Goal: Task Accomplishment & Management: Use online tool/utility

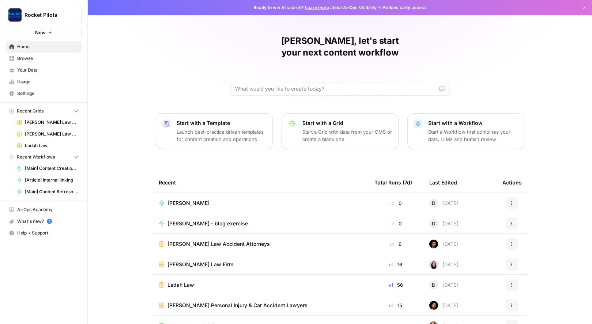
click at [24, 71] on span "Your Data" at bounding box center [47, 70] width 61 height 7
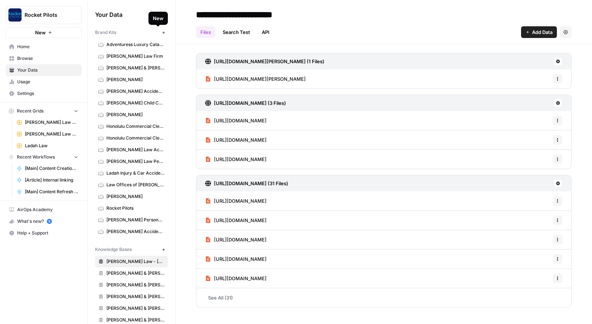
click at [162, 32] on icon "button" at bounding box center [164, 33] width 4 height 4
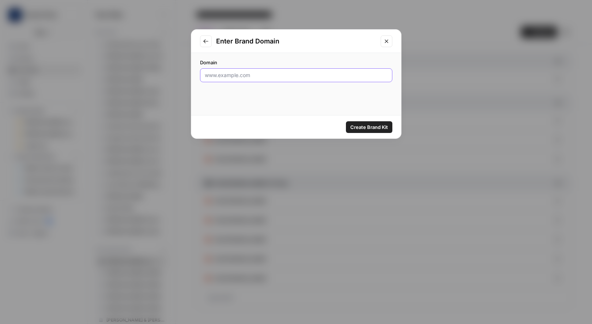
click at [236, 74] on input "Domain" at bounding box center [296, 75] width 183 height 7
paste input "[URL][DOMAIN_NAME]"
type input "[URL][DOMAIN_NAME]"
click at [360, 126] on span "Create Brand Kit" at bounding box center [369, 127] width 38 height 7
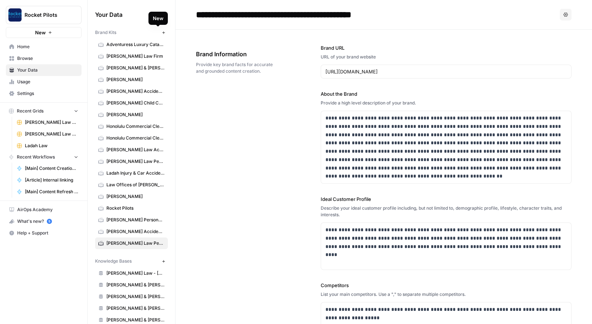
click at [162, 31] on icon "button" at bounding box center [164, 33] width 4 height 4
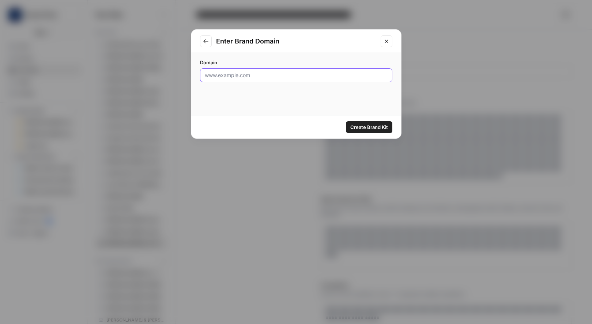
click at [234, 75] on input "Domain" at bounding box center [296, 75] width 183 height 7
paste input "https://scheinerlaw.com/"
type input "https://scheinerlaw.com/"
click at [366, 124] on span "Create Brand Kit" at bounding box center [369, 127] width 38 height 7
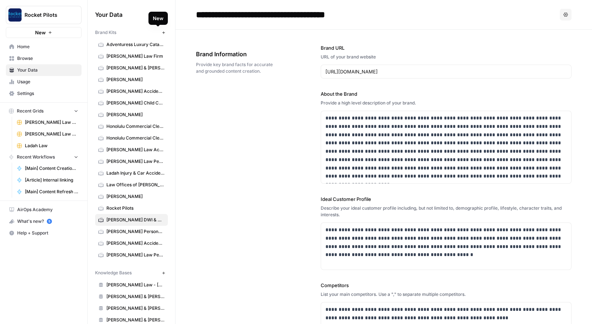
click at [162, 33] on icon "button" at bounding box center [163, 32] width 3 height 3
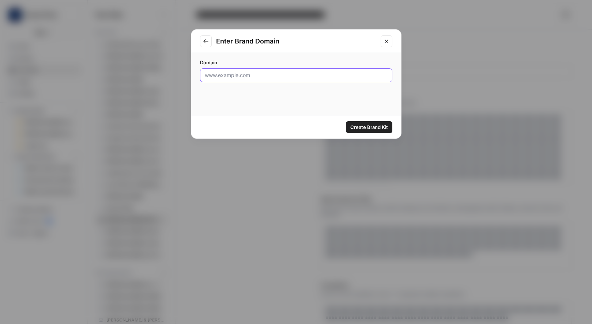
click at [251, 76] on input "Domain" at bounding box center [296, 75] width 183 height 7
paste input "https://www.lepplerinjurylaw.com/"
type input "https://www.lepplerinjurylaw.com/"
click at [362, 127] on span "Create Brand Kit" at bounding box center [369, 127] width 38 height 7
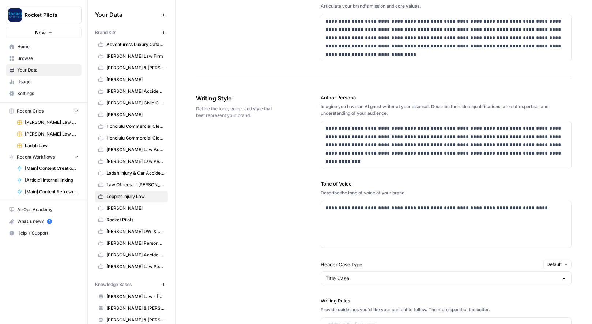
scroll to position [394, 0]
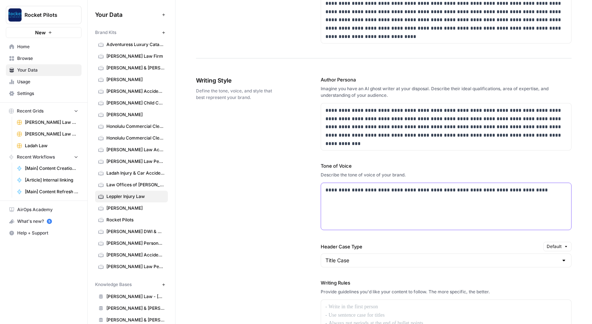
click at [427, 190] on p "**********" at bounding box center [443, 190] width 237 height 8
click at [354, 310] on p at bounding box center [445, 307] width 241 height 8
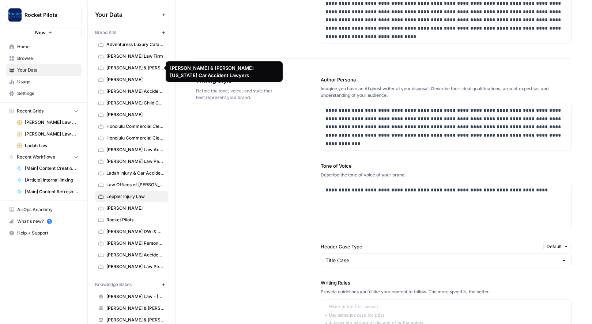
click at [122, 66] on span "[PERSON_NAME] & [PERSON_NAME] [US_STATE] Car Accident Lawyers" at bounding box center [135, 68] width 58 height 7
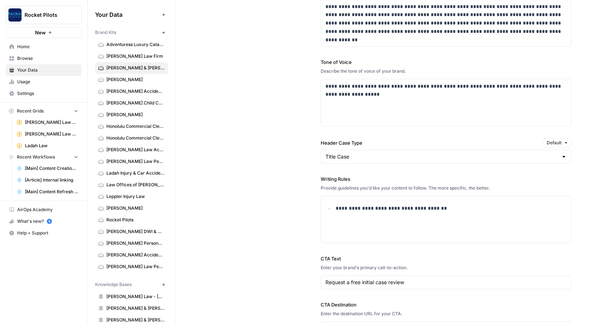
scroll to position [528, 0]
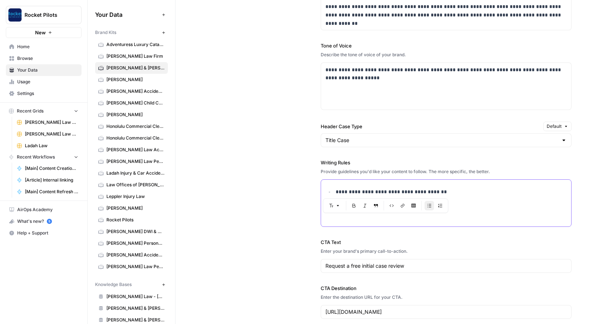
drag, startPoint x: 435, startPoint y: 190, endPoint x: 315, endPoint y: 190, distance: 119.9
click at [315, 190] on div "**********" at bounding box center [383, 137] width 375 height 393
copy p "**********"
click at [123, 195] on span "Leppler Injury Law" at bounding box center [135, 196] width 58 height 7
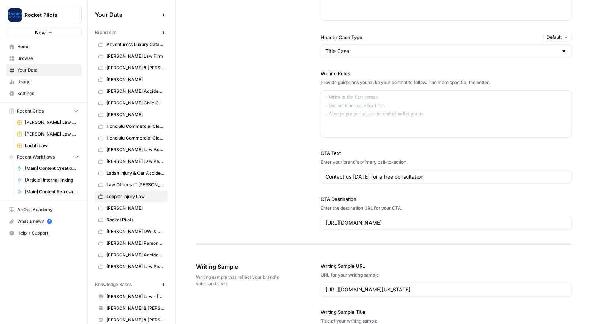
scroll to position [592, 0]
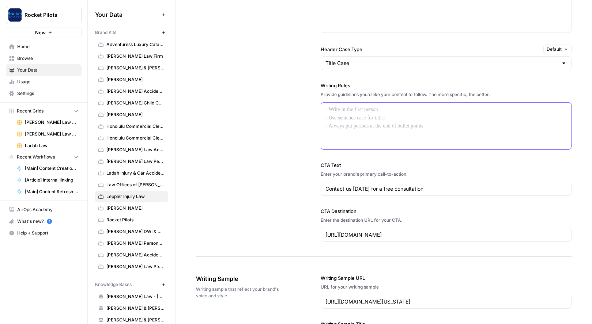
click at [362, 118] on div at bounding box center [446, 126] width 250 height 47
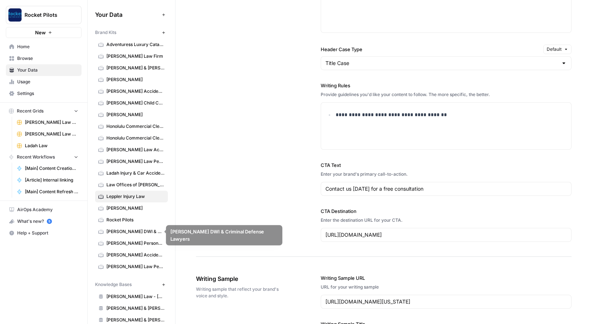
click at [125, 230] on span "[PERSON_NAME] DWI & Criminal Defense Lawyers" at bounding box center [135, 231] width 58 height 7
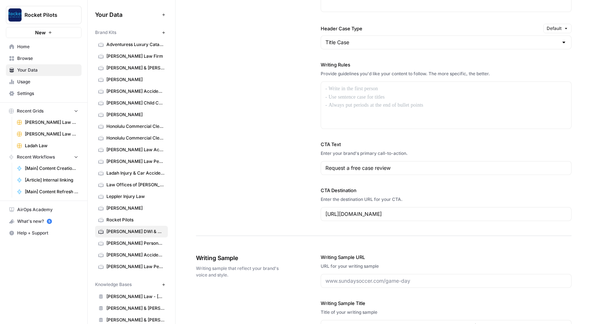
scroll to position [578, 0]
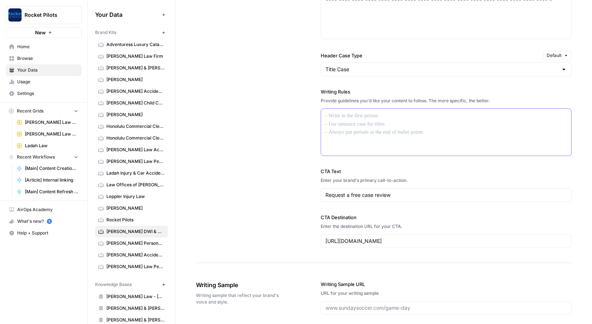
click at [354, 120] on div at bounding box center [446, 132] width 250 height 47
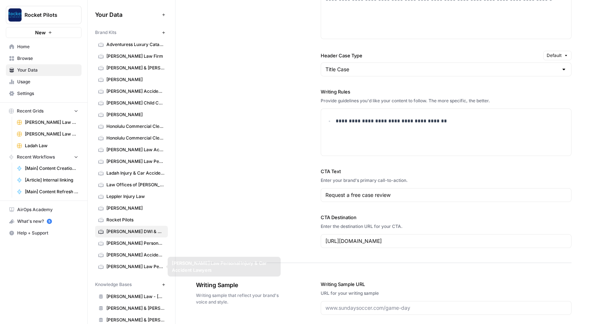
click at [120, 267] on span "[PERSON_NAME] Law Personal Injury & Car Accident Lawyers" at bounding box center [135, 267] width 58 height 7
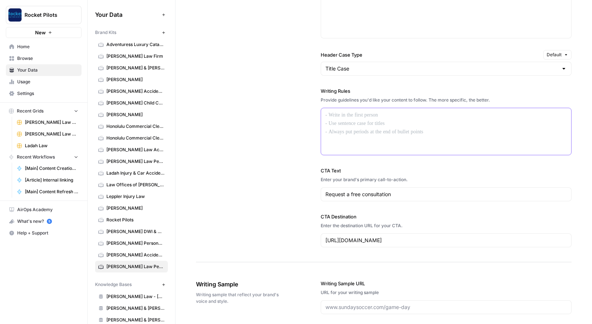
click at [388, 126] on div at bounding box center [446, 131] width 250 height 47
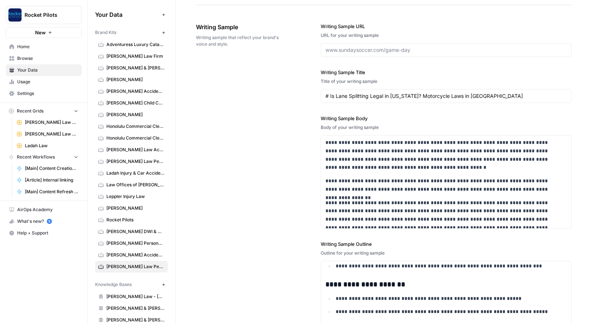
scroll to position [834, 0]
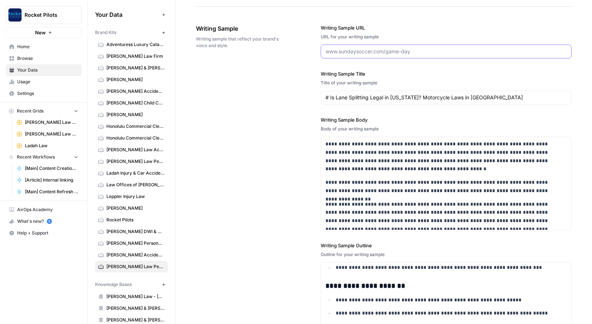
click at [341, 52] on input "Writing Sample URL" at bounding box center [445, 51] width 241 height 7
paste input "[URL][DOMAIN_NAME][US_STATE]"
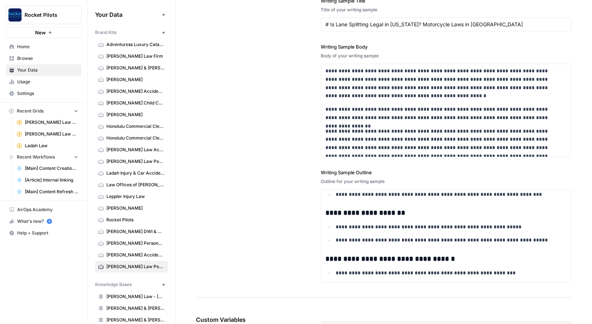
scroll to position [944, 0]
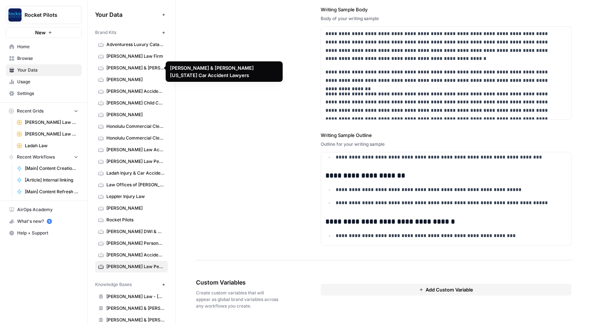
type input "[URL][DOMAIN_NAME][US_STATE]"
click at [118, 68] on span "[PERSON_NAME] & [PERSON_NAME] [US_STATE] Car Accident Lawyers" at bounding box center [135, 68] width 58 height 7
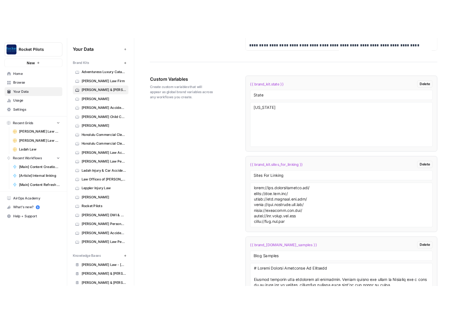
scroll to position [1202, 0]
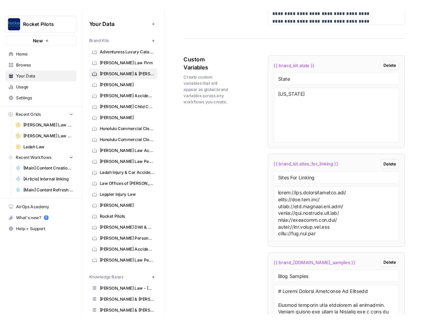
scroll to position [1393, 0]
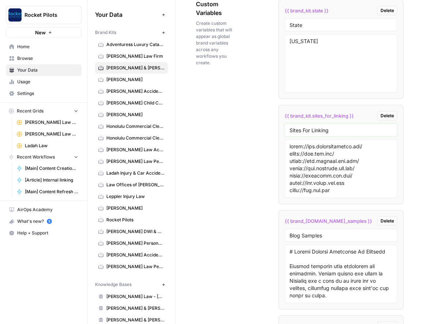
drag, startPoint x: 332, startPoint y: 132, endPoint x: 273, endPoint y: 132, distance: 58.9
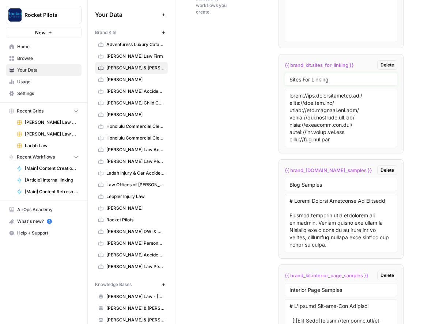
scroll to position [1436, 0]
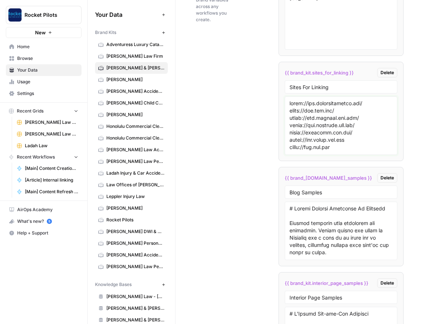
click at [313, 118] on textarea at bounding box center [341, 126] width 103 height 52
drag, startPoint x: 324, startPoint y: 194, endPoint x: 260, endPoint y: 192, distance: 63.3
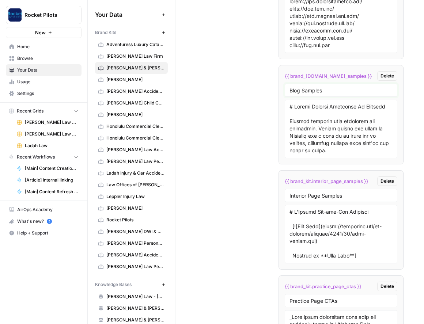
scroll to position [1550, 0]
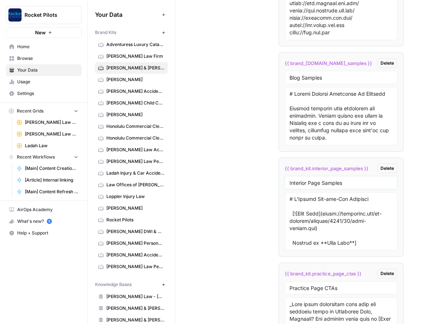
drag, startPoint x: 347, startPoint y: 184, endPoint x: 270, endPoint y: 182, distance: 77.2
click at [270, 182] on div "Custom Variables Create custom variables that will appear as global brand varia…" at bounding box center [300, 225] width 208 height 796
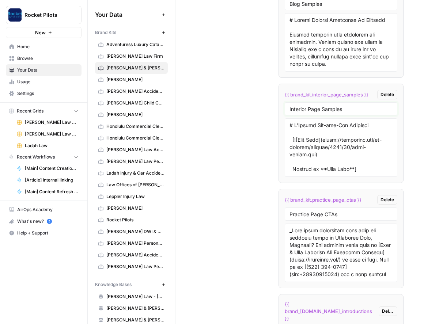
scroll to position [1627, 0]
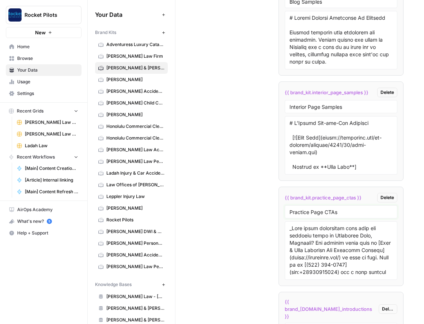
drag, startPoint x: 342, startPoint y: 209, endPoint x: 265, endPoint y: 209, distance: 76.8
click at [265, 209] on div "Custom Variables Create custom variables that will appear as global brand varia…" at bounding box center [300, 149] width 208 height 796
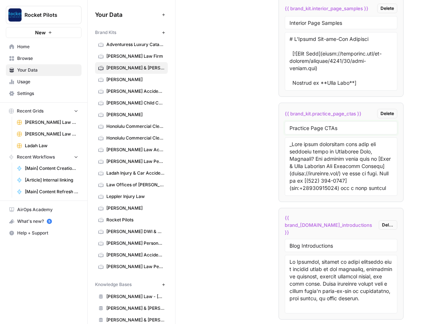
scroll to position [1736, 0]
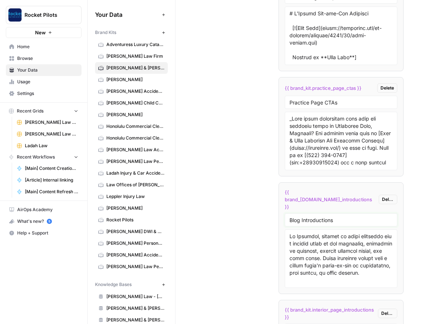
drag, startPoint x: 341, startPoint y: 205, endPoint x: 261, endPoint y: 204, distance: 80.4
click at [261, 204] on div "Custom Variables Create custom variables that will appear as global brand varia…" at bounding box center [300, 39] width 208 height 796
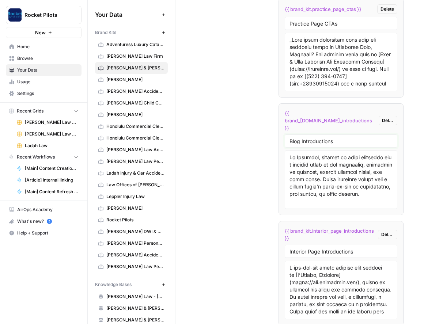
scroll to position [1844, 0]
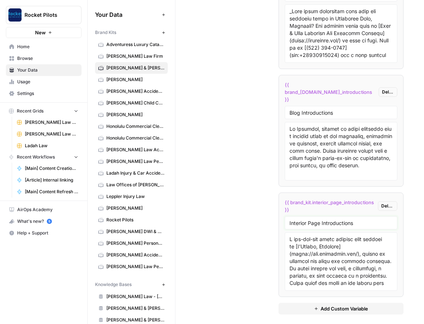
drag, startPoint x: 355, startPoint y: 216, endPoint x: 250, endPoint y: 215, distance: 104.6
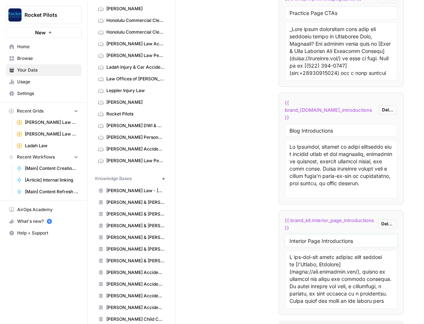
scroll to position [112, 0]
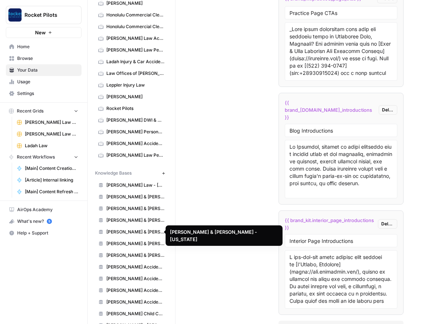
click at [111, 232] on span "[PERSON_NAME] & [PERSON_NAME] - [US_STATE]" at bounding box center [135, 232] width 58 height 7
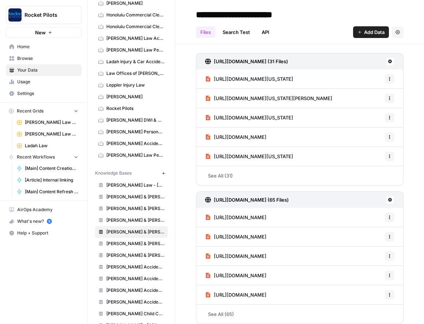
scroll to position [6, 0]
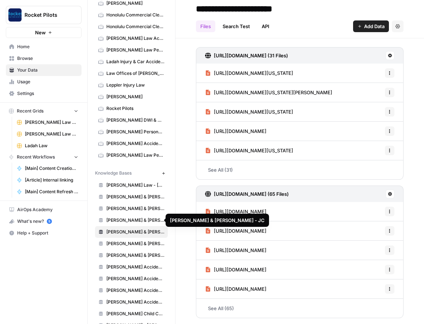
click at [113, 219] on span "[PERSON_NAME] & [PERSON_NAME] - JC" at bounding box center [135, 220] width 58 height 7
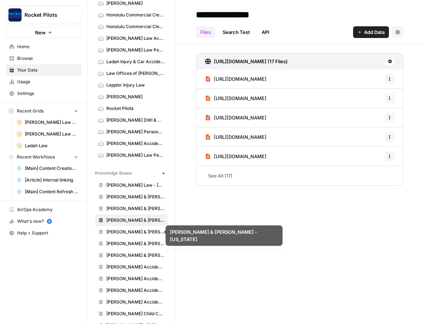
click at [119, 207] on span "[PERSON_NAME] & [PERSON_NAME] - Independence" at bounding box center [135, 208] width 58 height 7
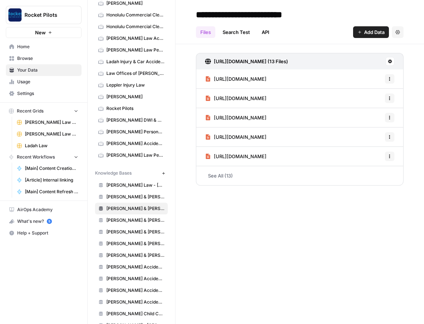
click at [121, 230] on span "[PERSON_NAME] & [PERSON_NAME] - [US_STATE]" at bounding box center [135, 232] width 58 height 7
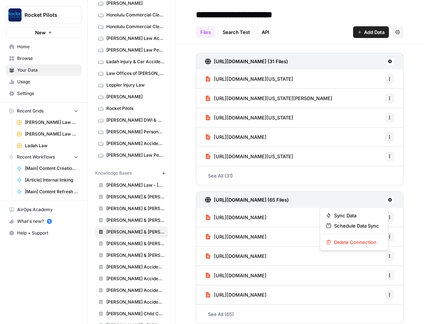
click at [388, 199] on icon at bounding box center [390, 200] width 4 height 4
click at [353, 243] on span "Delete Connection" at bounding box center [356, 242] width 45 height 7
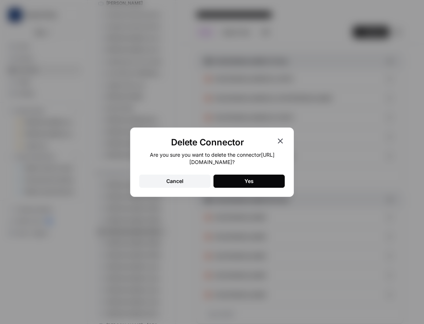
click at [268, 180] on button "Yes" at bounding box center [249, 181] width 71 height 13
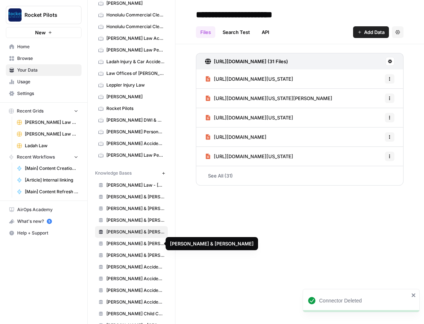
click at [144, 240] on link "[PERSON_NAME] & [PERSON_NAME]" at bounding box center [131, 244] width 73 height 12
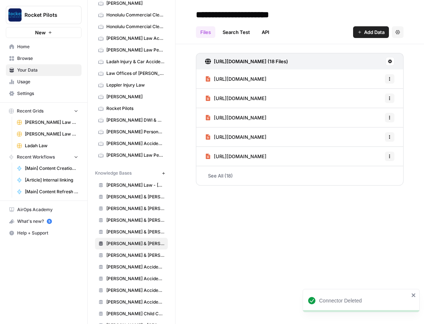
click at [136, 254] on span "[PERSON_NAME] & [PERSON_NAME] - [GEOGRAPHIC_DATA][PERSON_NAME]" at bounding box center [135, 255] width 58 height 7
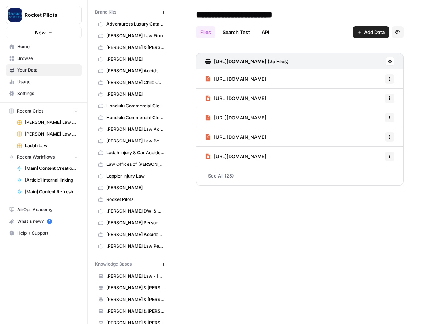
scroll to position [7, 0]
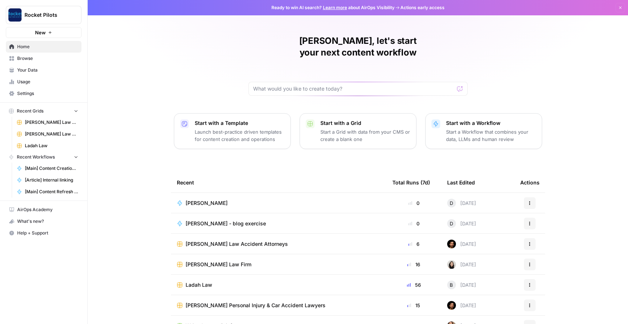
click at [25, 70] on span "Your Data" at bounding box center [47, 70] width 61 height 7
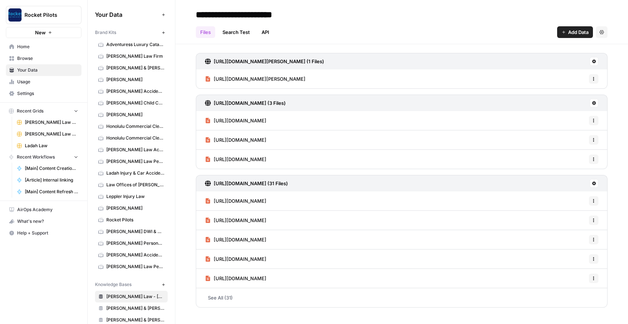
click at [122, 266] on span "[PERSON_NAME] Law Personal Injury & Car Accident Lawyers" at bounding box center [135, 267] width 58 height 7
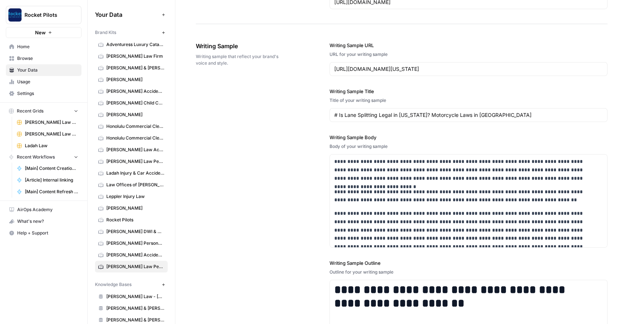
scroll to position [929, 0]
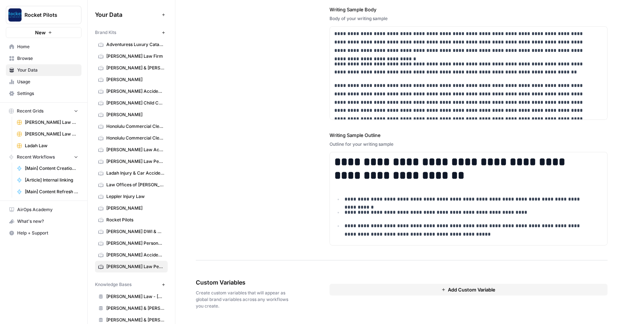
click at [495, 289] on button "Add Custom Variable" at bounding box center [469, 290] width 278 height 12
click at [437, 303] on input "text" at bounding box center [469, 303] width 256 height 7
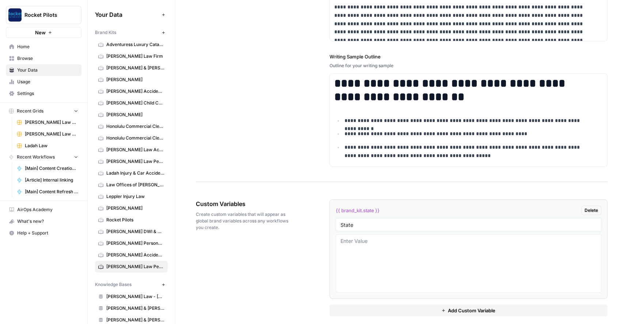
scroll to position [1015, 0]
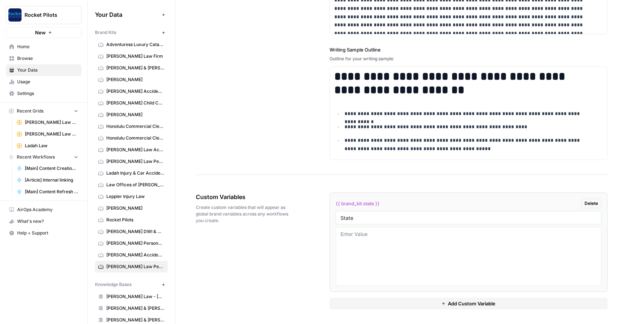
type input "State"
click at [352, 246] on textarea at bounding box center [469, 257] width 256 height 52
type textarea "[US_STATE]"
click at [428, 303] on button "Add Custom Variable" at bounding box center [469, 304] width 278 height 12
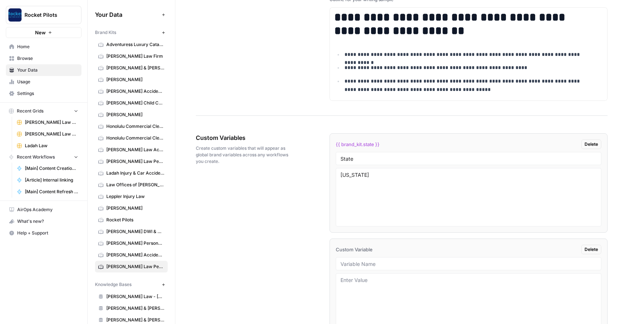
scroll to position [1120, 0]
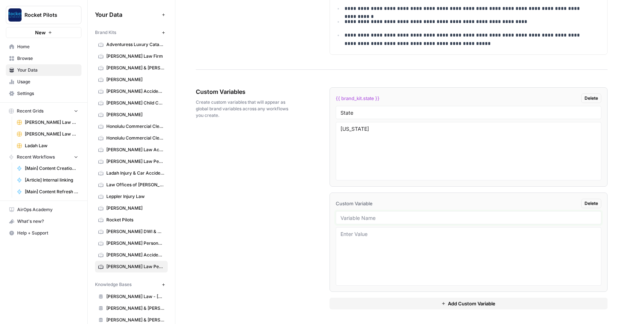
click at [386, 218] on input "text" at bounding box center [469, 218] width 256 height 7
paste input "Sites For Linking"
type input "Sites For Linking"
click at [359, 245] on textarea at bounding box center [469, 257] width 256 height 52
paste textarea "[URL][DOMAIN_NAME] [URL][DOMAIN_NAME] [URL][DOMAIN_NAME] [URL][DOMAIN_NAME] [UR…"
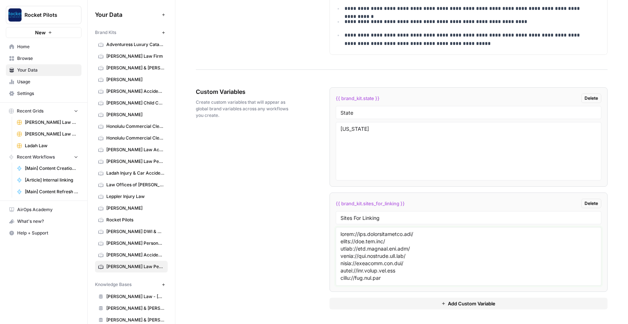
scroll to position [174, 0]
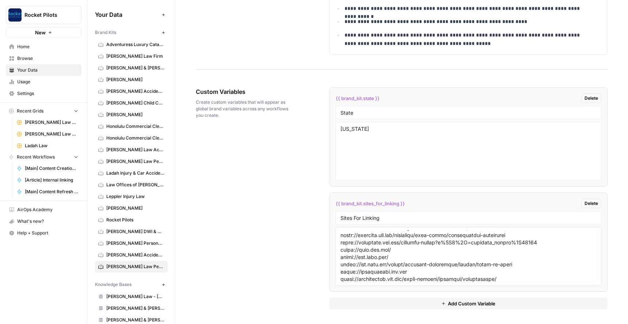
type textarea "[URL][DOMAIN_NAME] [URL][DOMAIN_NAME] [URL][DOMAIN_NAME] [URL][DOMAIN_NAME] [UR…"
click at [463, 305] on span "Add Custom Variable" at bounding box center [472, 303] width 48 height 7
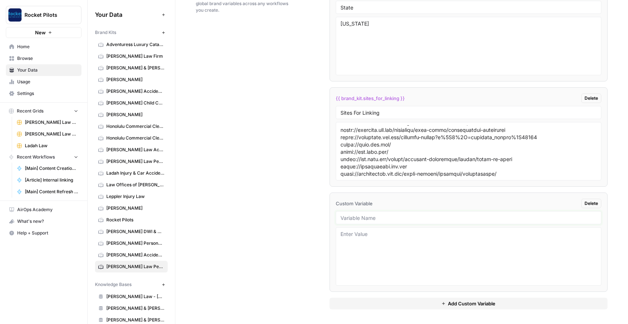
click at [375, 216] on input "text" at bounding box center [469, 218] width 256 height 7
paste input "Blog Samples"
type input "Blog Samples"
click at [487, 302] on span "Add Custom Variable" at bounding box center [472, 303] width 48 height 7
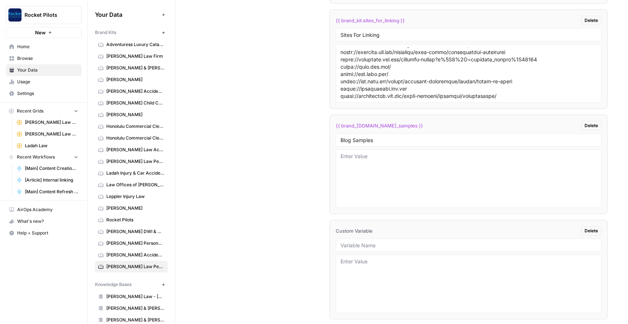
scroll to position [1331, 0]
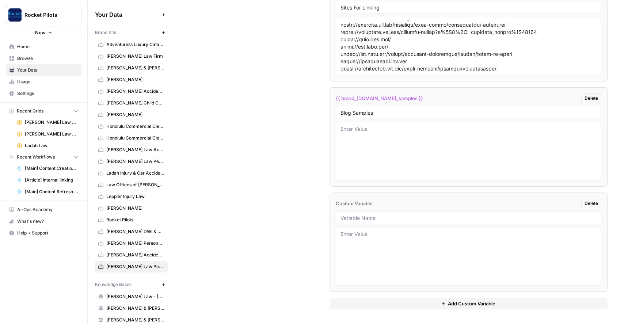
click at [367, 221] on input "text" at bounding box center [469, 218] width 256 height 7
paste input "Interior Page Samples"
type input "Interior Page Samples"
click at [468, 303] on span "Add Custom Variable" at bounding box center [472, 303] width 48 height 7
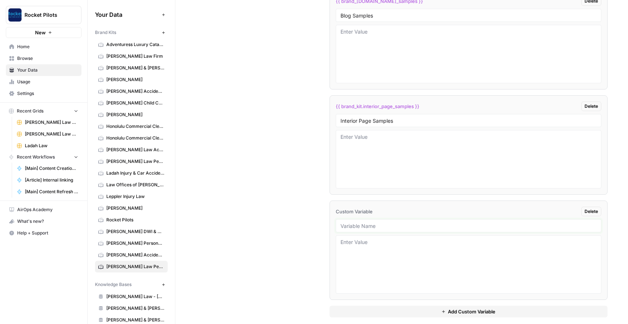
click at [378, 226] on input "text" at bounding box center [469, 226] width 256 height 7
paste input "Practice Page CTAs"
type input "Practice Page CTAs"
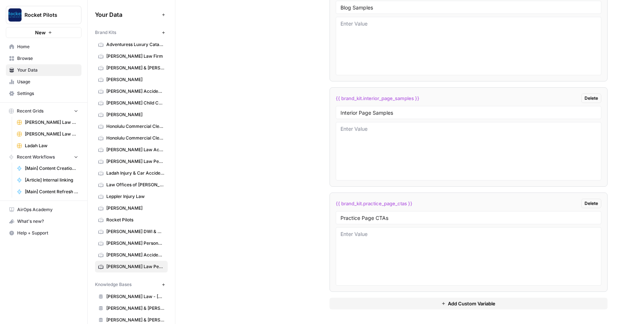
click at [490, 302] on span "Add Custom Variable" at bounding box center [472, 303] width 48 height 7
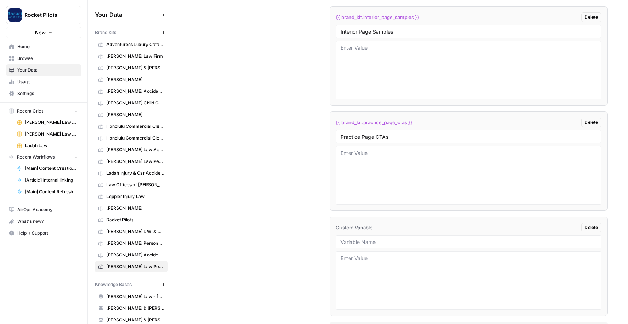
scroll to position [1541, 0]
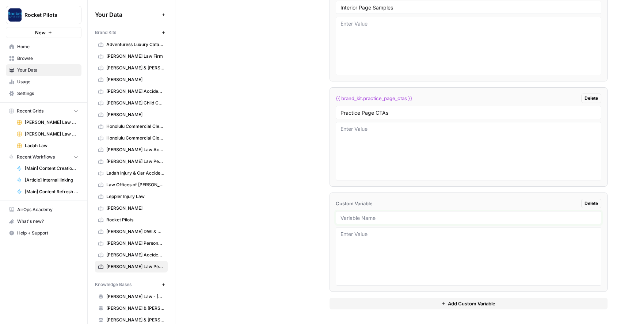
click at [376, 215] on input "text" at bounding box center [469, 218] width 256 height 7
paste input "Blog Introductions"
type input "Blog Introductions"
click at [494, 306] on button "Add Custom Variable" at bounding box center [469, 304] width 278 height 12
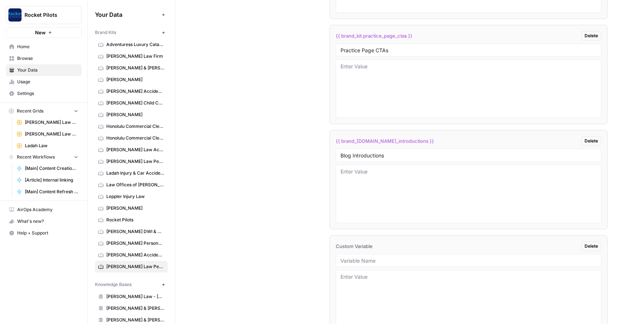
scroll to position [1647, 0]
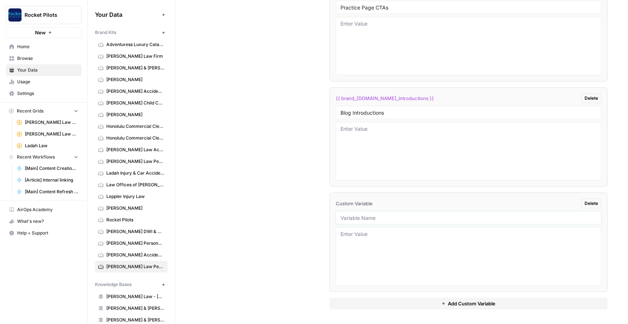
click at [371, 219] on input "text" at bounding box center [469, 218] width 256 height 7
paste input "Interior Page Introductions"
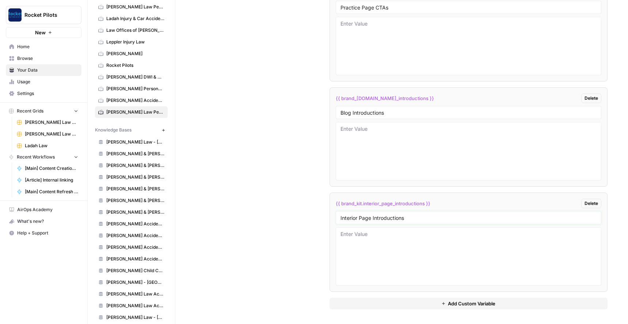
scroll to position [154, 0]
type input "Interior Page Introductions"
click at [162, 131] on icon "button" at bounding box center [163, 130] width 3 height 3
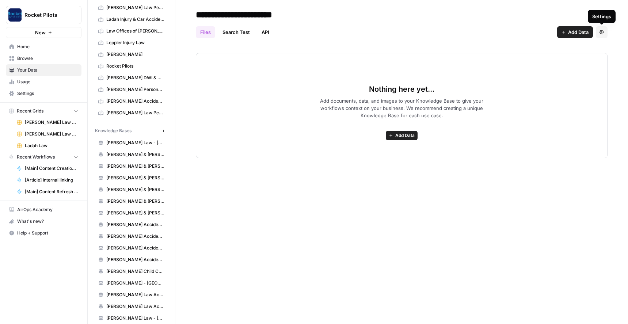
type input "**********"
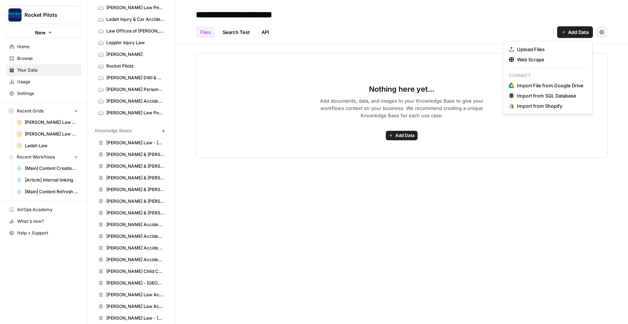
click at [580, 32] on span "Add Data" at bounding box center [578, 32] width 20 height 7
click at [536, 59] on span "Web Scrape" at bounding box center [550, 59] width 67 height 7
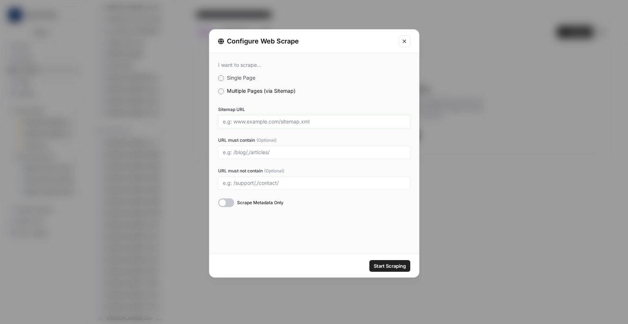
click at [276, 121] on input "Sitemap URL" at bounding box center [314, 121] width 183 height 7
paste input "[URL][DOMAIN_NAME]"
type input "[URL][DOMAIN_NAME]"
click at [280, 151] on input "URL must contain (Optional)" at bounding box center [314, 152] width 183 height 7
type input "/west-[GEOGRAPHIC_DATA]"
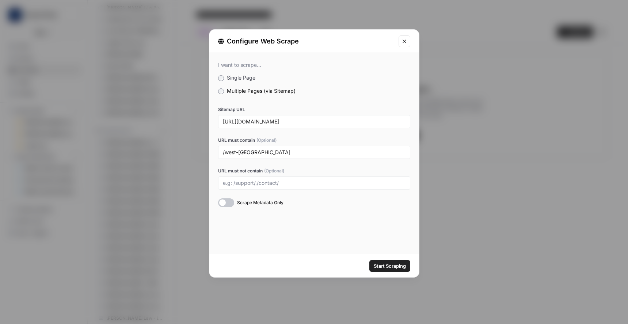
click at [231, 202] on div at bounding box center [226, 203] width 16 height 9
click at [386, 265] on span "Start Scraping" at bounding box center [390, 265] width 32 height 7
